Goal: Transaction & Acquisition: Purchase product/service

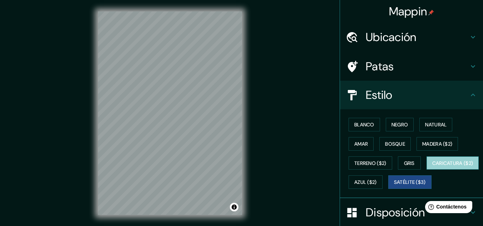
click at [432, 167] on font "Caricatura ($2)" at bounding box center [452, 163] width 41 height 6
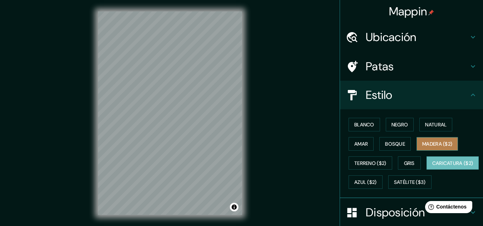
click at [429, 146] on font "Madera ($2)" at bounding box center [437, 144] width 30 height 6
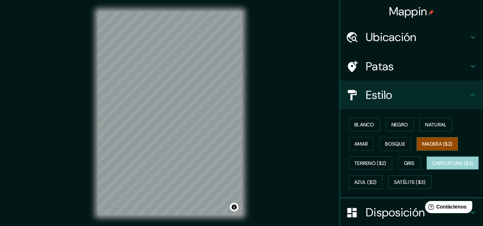
click at [432, 167] on font "Caricatura ($2)" at bounding box center [452, 163] width 41 height 6
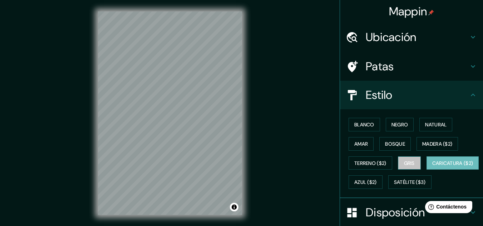
click at [403, 170] on button "Gris" at bounding box center [409, 164] width 23 height 14
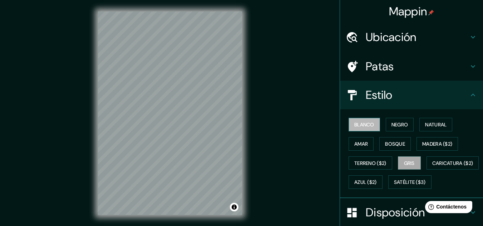
click at [368, 130] on button "Blanco" at bounding box center [364, 125] width 31 height 14
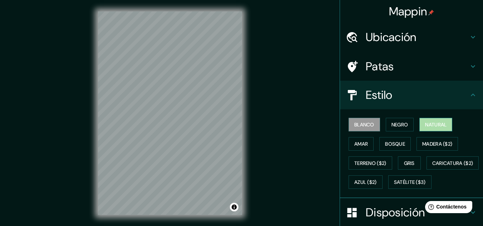
click at [419, 131] on button "Natural" at bounding box center [435, 125] width 33 height 14
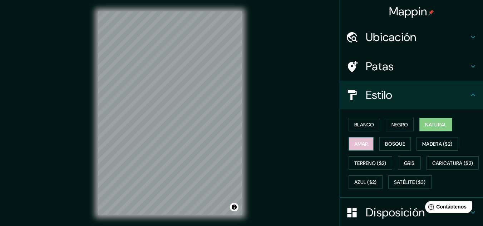
click at [367, 142] on button "Amar" at bounding box center [361, 144] width 25 height 14
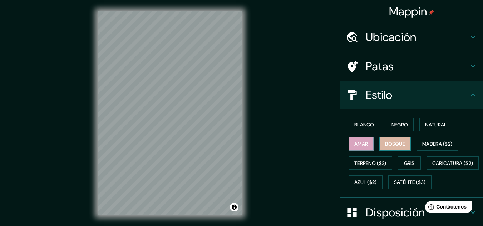
click at [393, 144] on font "Bosque" at bounding box center [395, 144] width 20 height 6
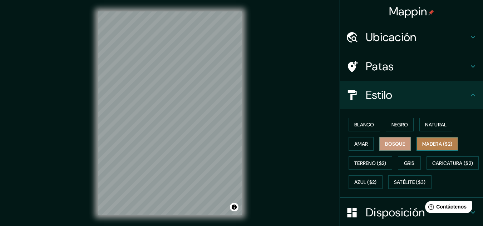
click at [426, 144] on font "Madera ($2)" at bounding box center [437, 144] width 30 height 6
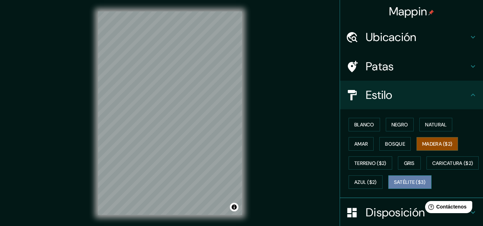
click at [394, 186] on font "Satélite ($3)" at bounding box center [410, 183] width 32 height 6
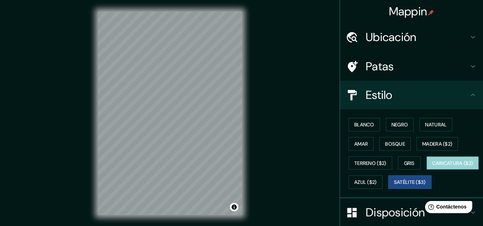
click at [427, 170] on button "Caricatura ($2)" at bounding box center [453, 164] width 53 height 14
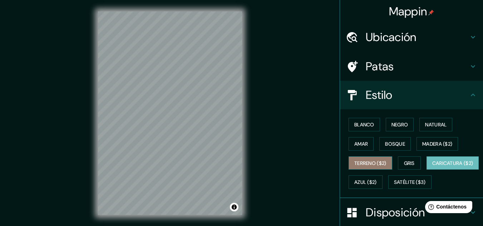
click at [370, 161] on font "Terreno ($2)" at bounding box center [370, 163] width 32 height 6
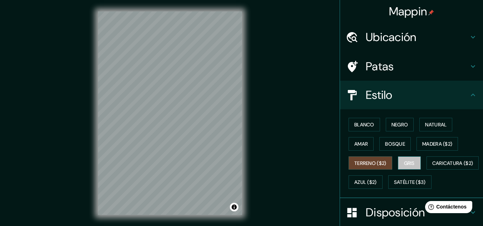
click at [404, 159] on font "Gris" at bounding box center [409, 163] width 11 height 9
click at [411, 174] on div "Blanco Negro Natural Amar Bosque Madera ($2) Terreno ($2) Gris Caricatura ($2) …" at bounding box center [414, 153] width 137 height 77
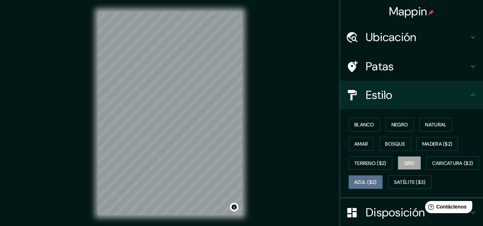
click at [377, 178] on font "Azul ($2)" at bounding box center [365, 182] width 23 height 9
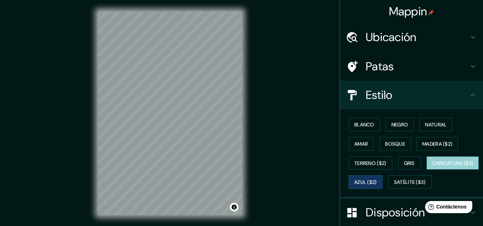
click at [432, 167] on font "Caricatura ($2)" at bounding box center [452, 163] width 41 height 6
